Goal: Check status: Check status

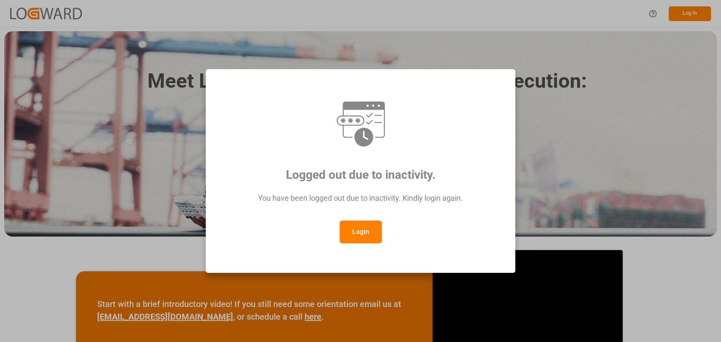
click at [351, 228] on button "Login" at bounding box center [360, 232] width 42 height 23
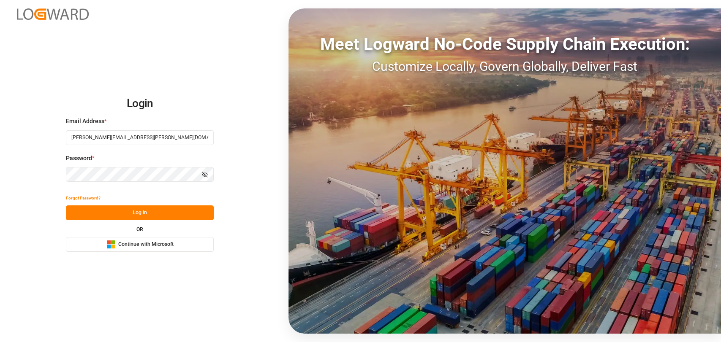
click at [130, 214] on button "Log In" at bounding box center [140, 213] width 148 height 15
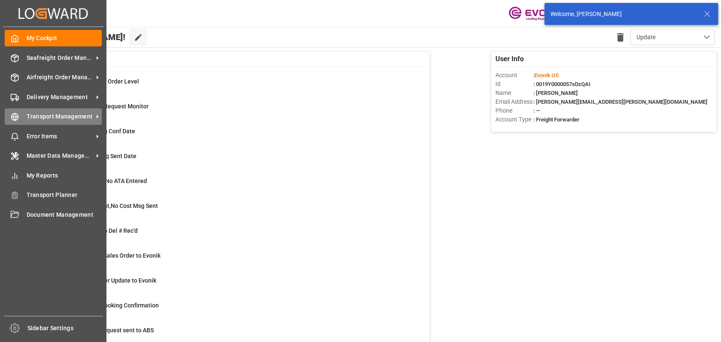
click at [17, 118] on icon at bounding box center [15, 117] width 8 height 8
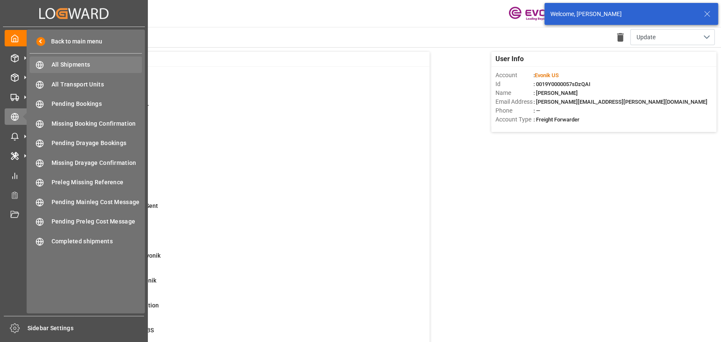
click at [78, 69] on div "All Shipments All Shipments" at bounding box center [86, 65] width 112 height 16
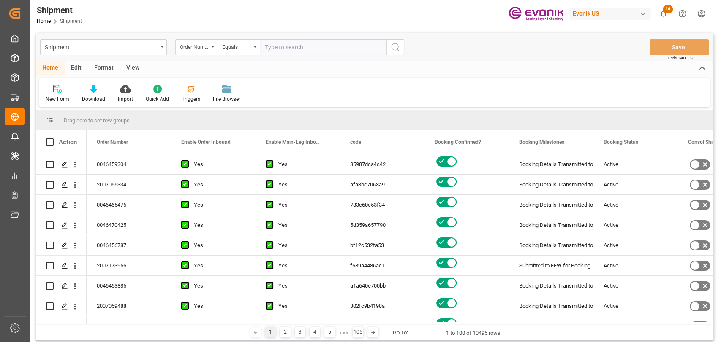
click at [278, 46] on input "text" at bounding box center [323, 47] width 127 height 16
type input "0046465884"
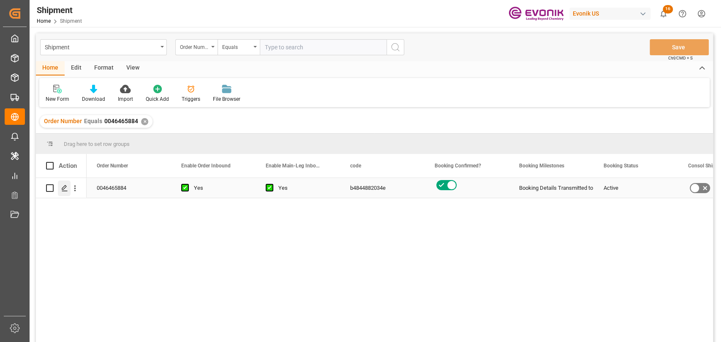
click at [62, 187] on icon "Press SPACE to select this row." at bounding box center [64, 188] width 7 height 7
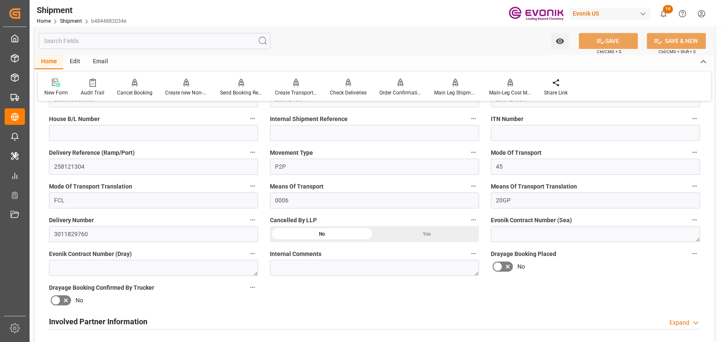
scroll to position [281, 0]
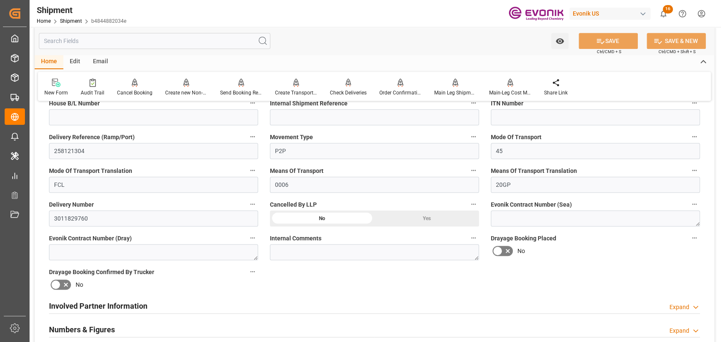
click at [253, 202] on icon "button" at bounding box center [252, 204] width 7 height 7
click at [255, 202] on icon at bounding box center [258, 204] width 9 height 9
